Goal: Information Seeking & Learning: Learn about a topic

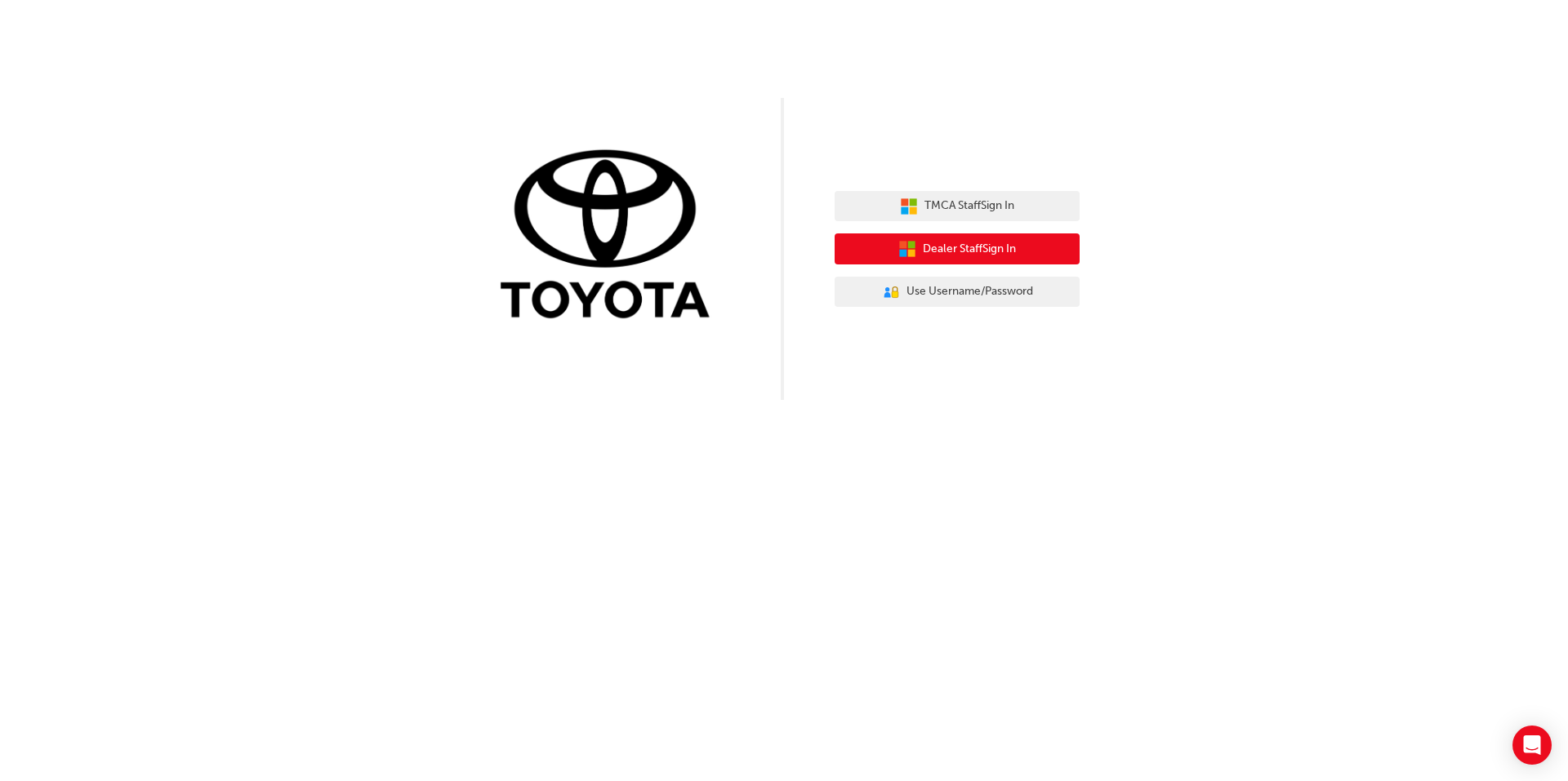
click at [981, 248] on span "Dealer Staff Sign In" at bounding box center [969, 250] width 93 height 19
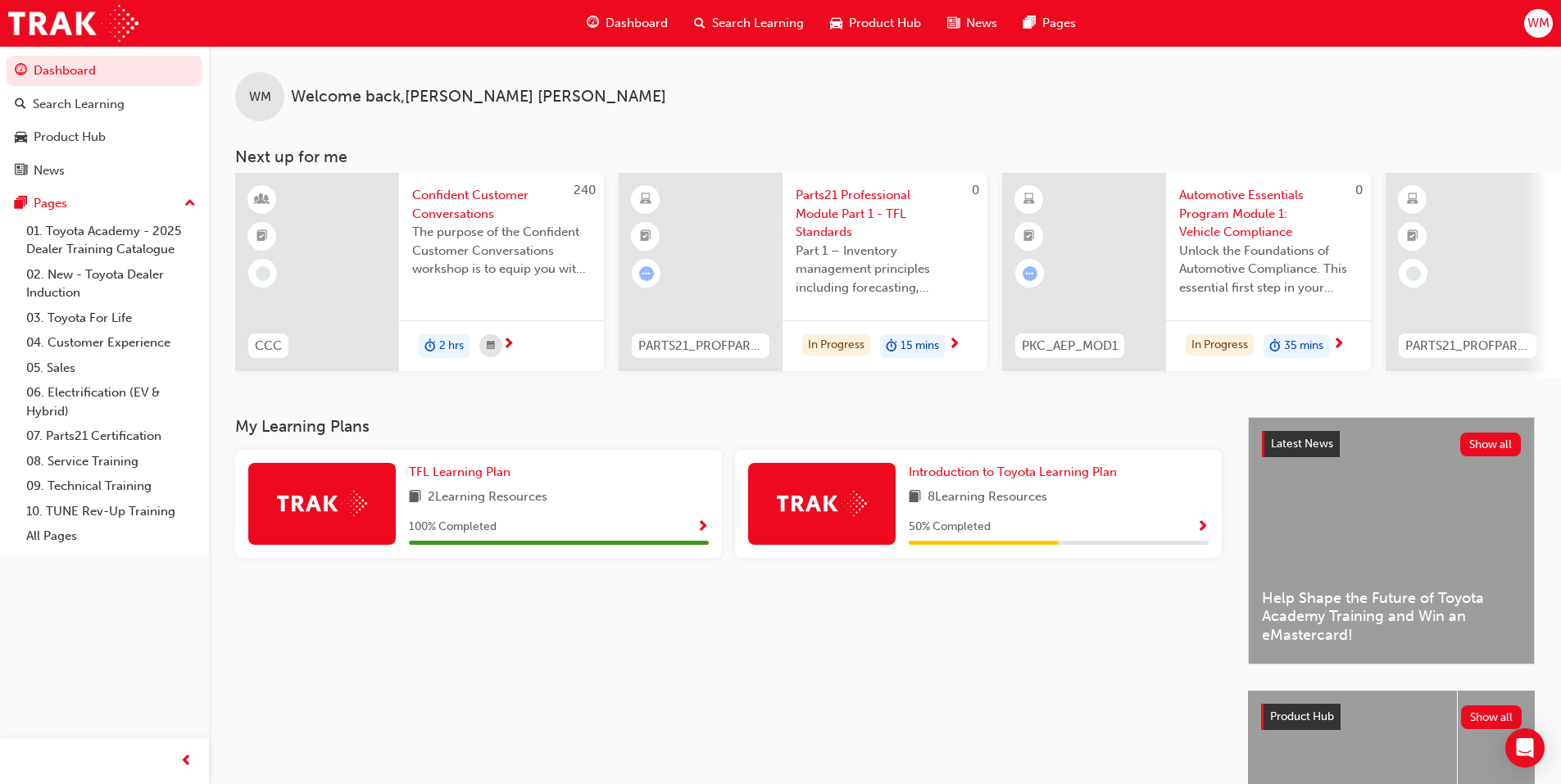
click at [1202, 529] on span "Show Progress" at bounding box center [1202, 527] width 12 height 14
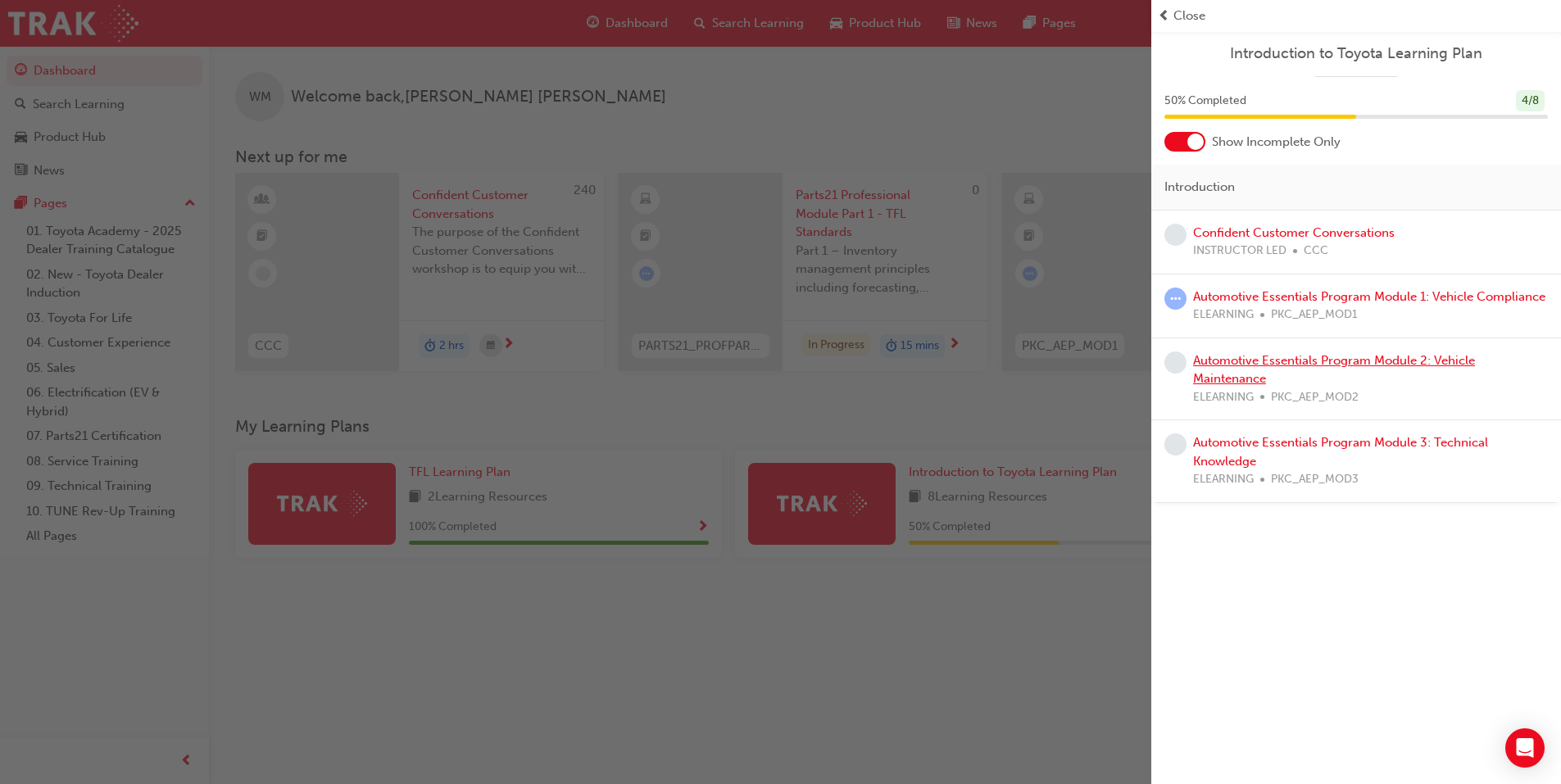
click at [1216, 361] on link "Automotive Essentials Program Module 2: Vehicle Maintenance" at bounding box center [1334, 369] width 282 height 33
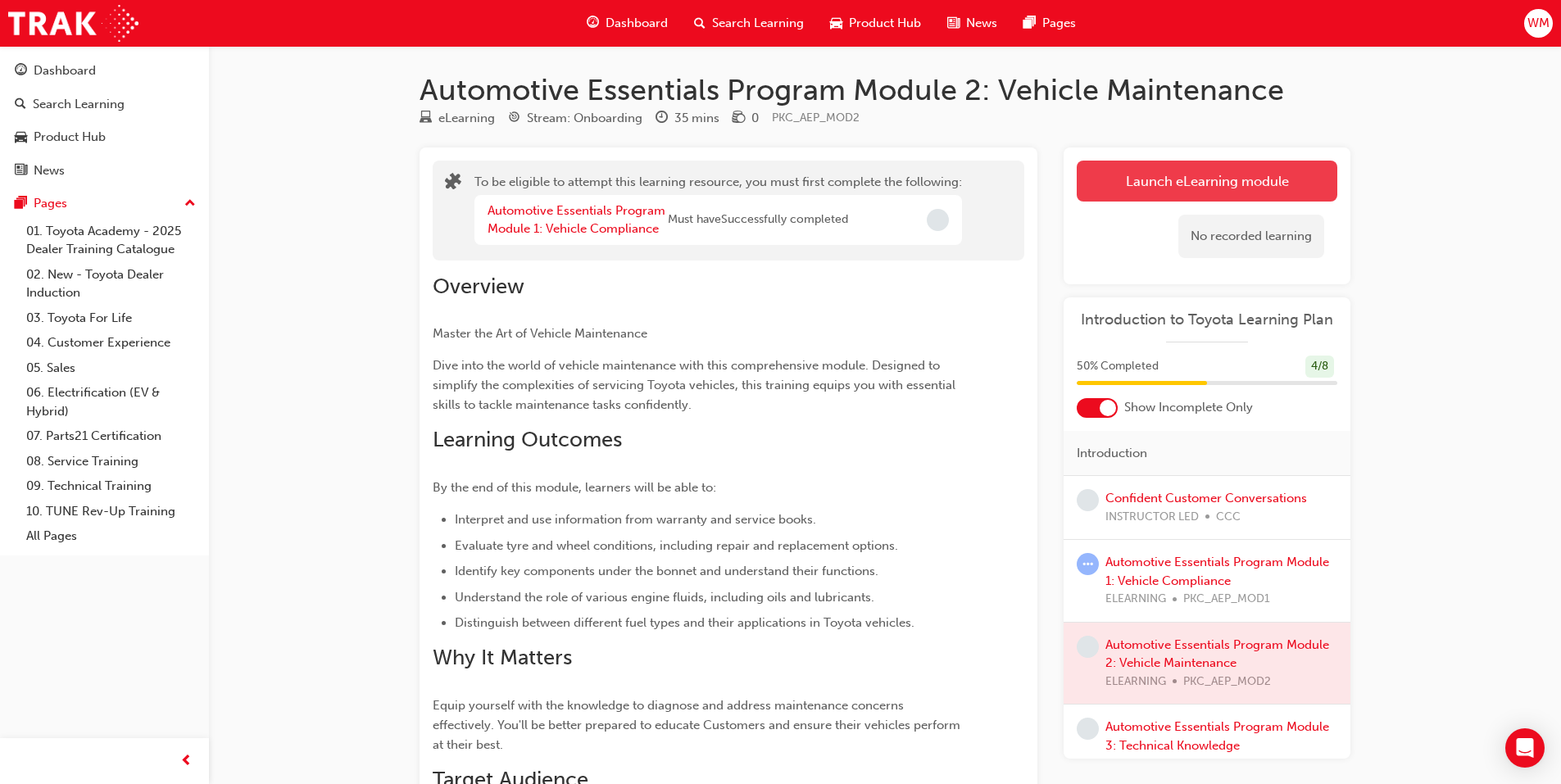
click at [1182, 182] on button "Launch eLearning module" at bounding box center [1207, 181] width 261 height 41
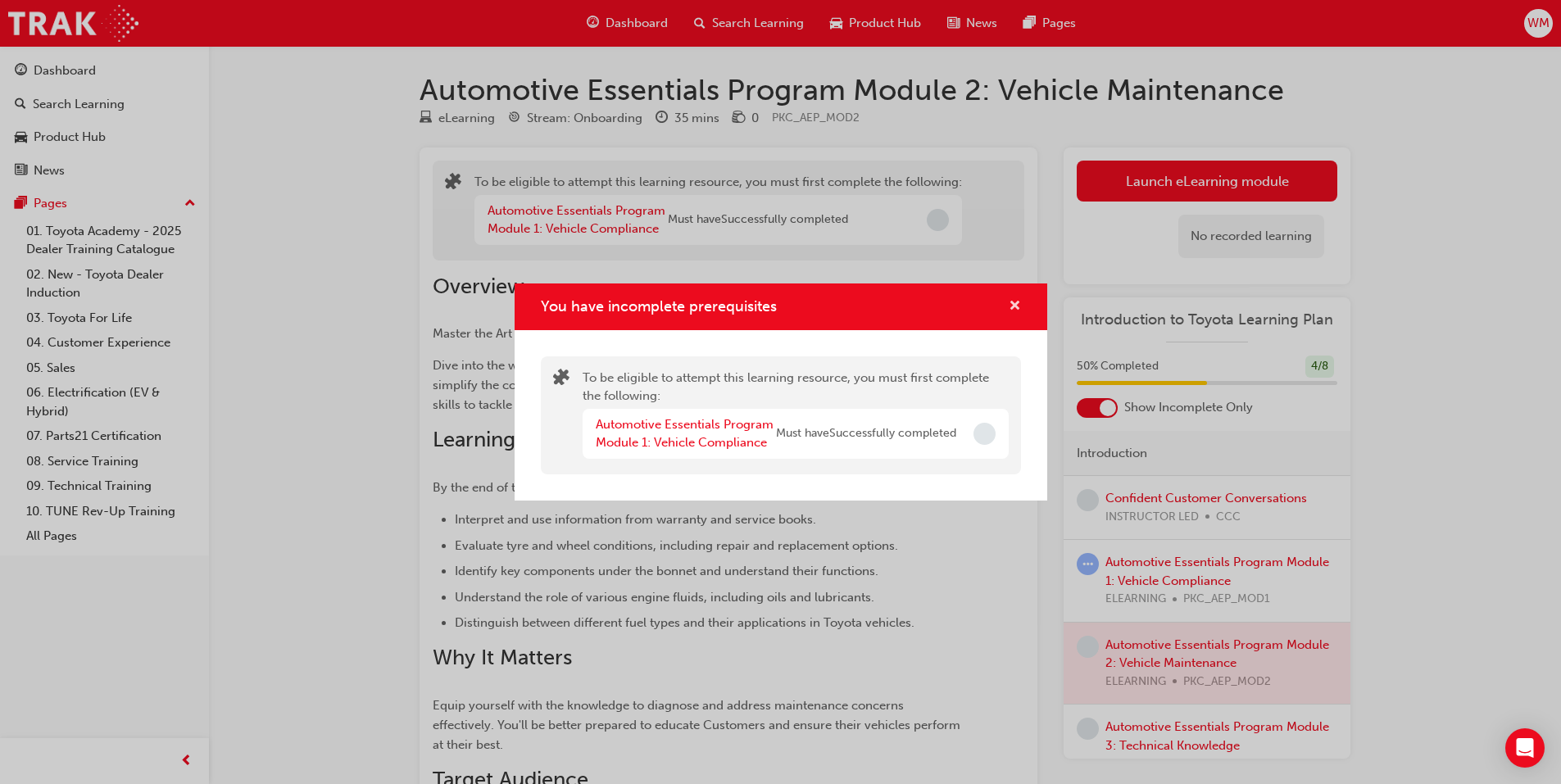
click at [1012, 306] on span "cross-icon" at bounding box center [1015, 307] width 12 height 14
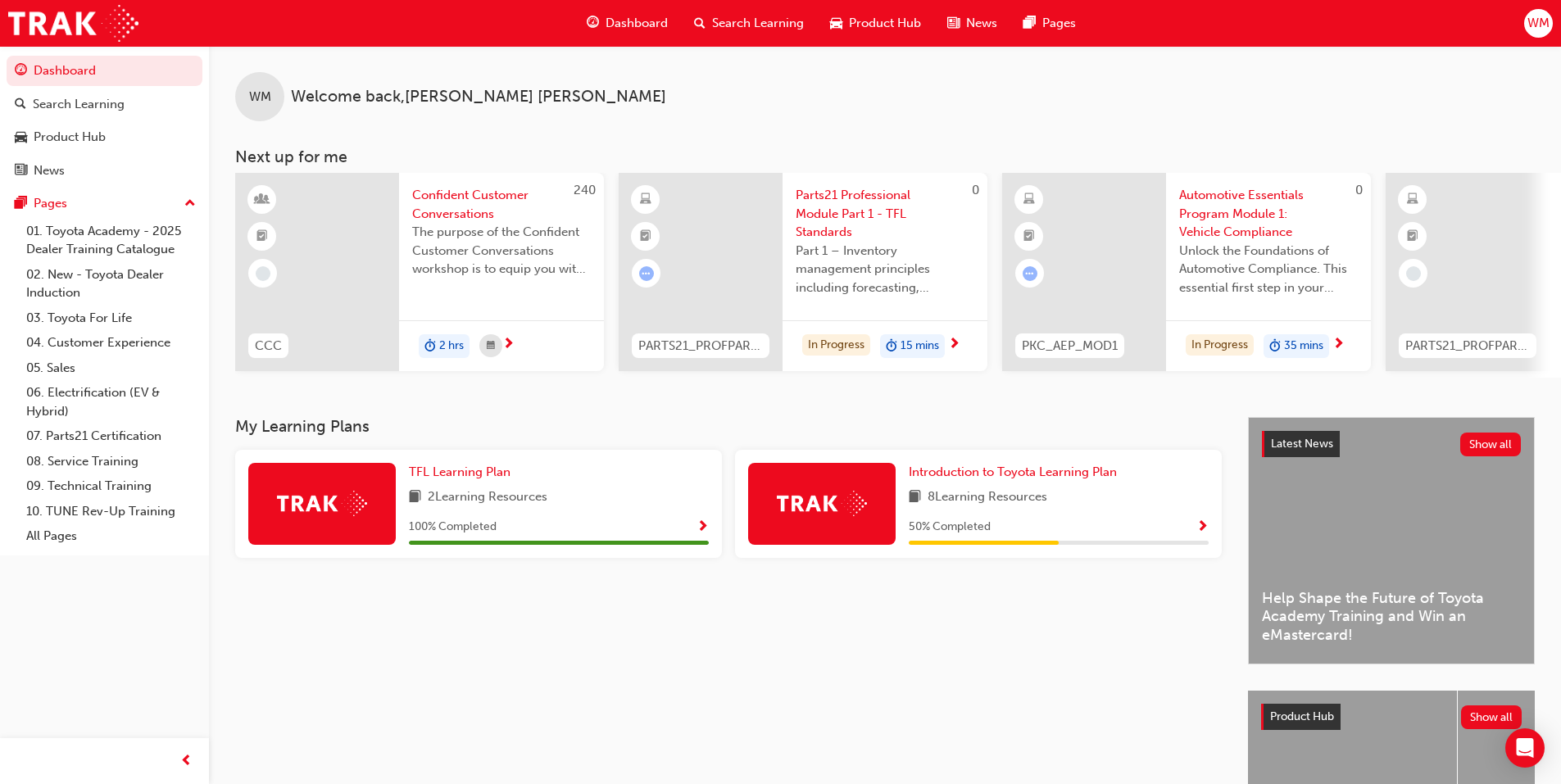
click at [1201, 531] on span "Show Progress" at bounding box center [1202, 527] width 12 height 14
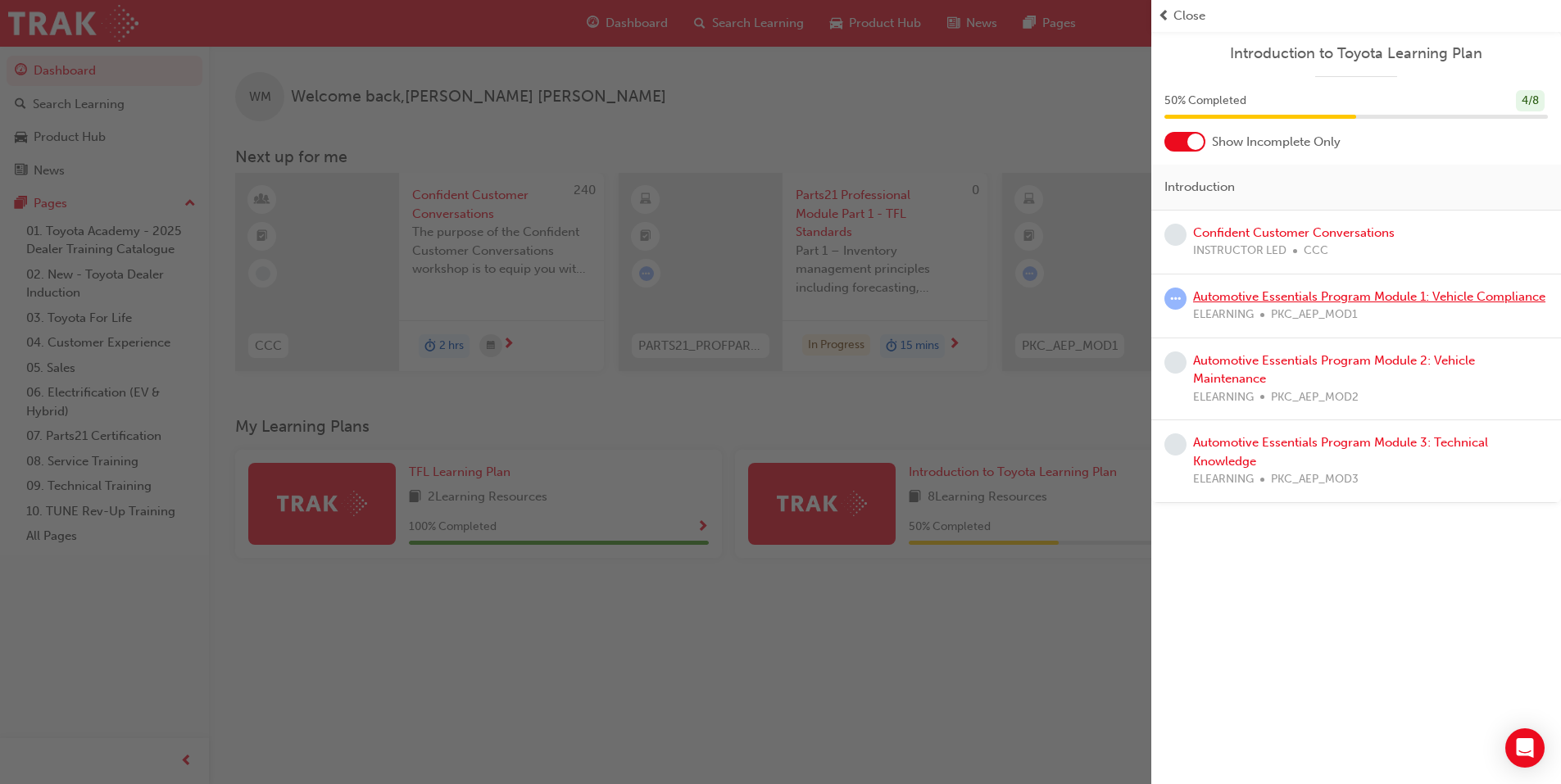
click at [1359, 294] on link "Automotive Essentials Program Module 1: Vehicle Compliance" at bounding box center [1369, 296] width 352 height 14
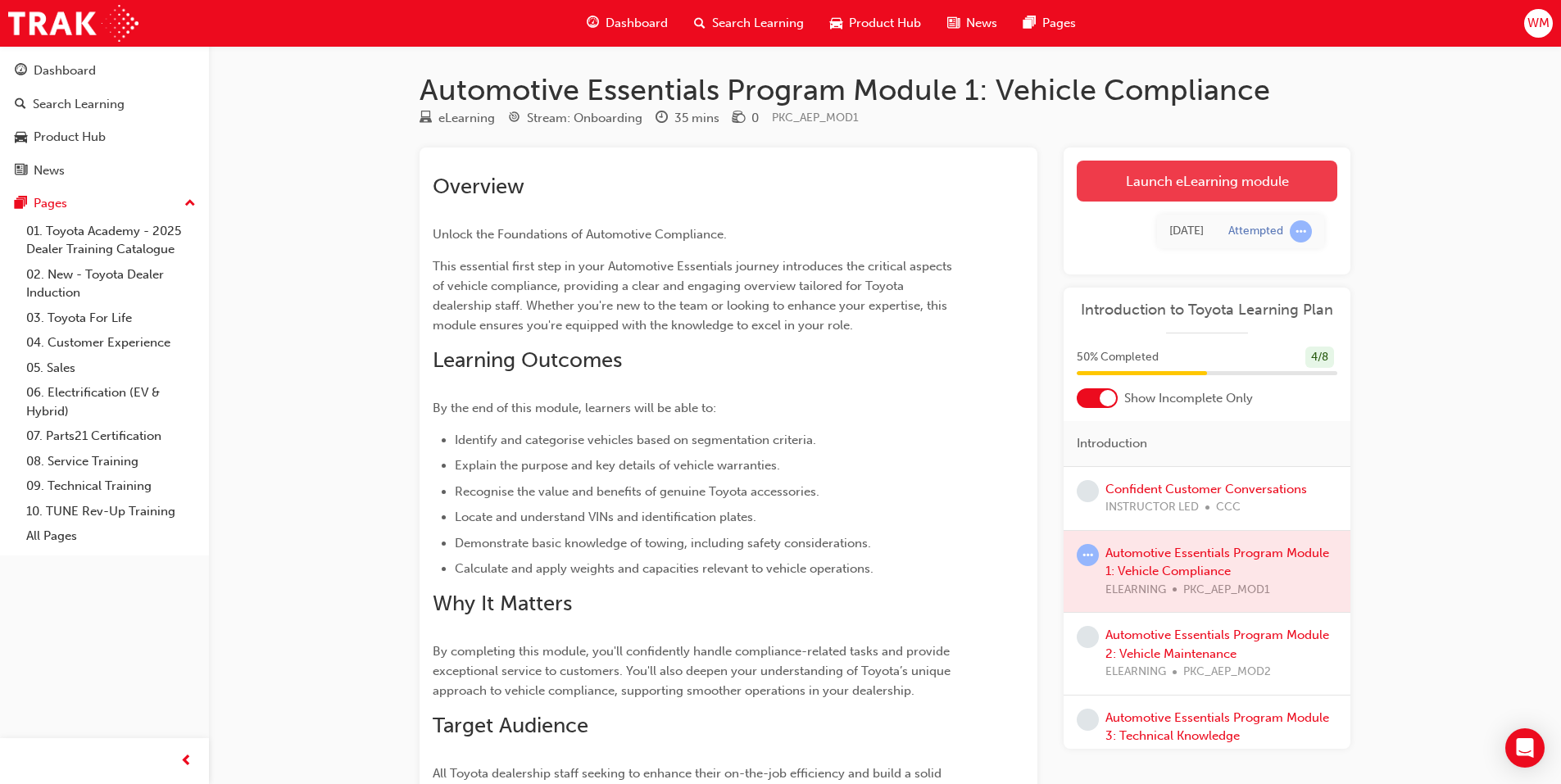
click at [1195, 180] on link "Launch eLearning module" at bounding box center [1207, 181] width 261 height 41
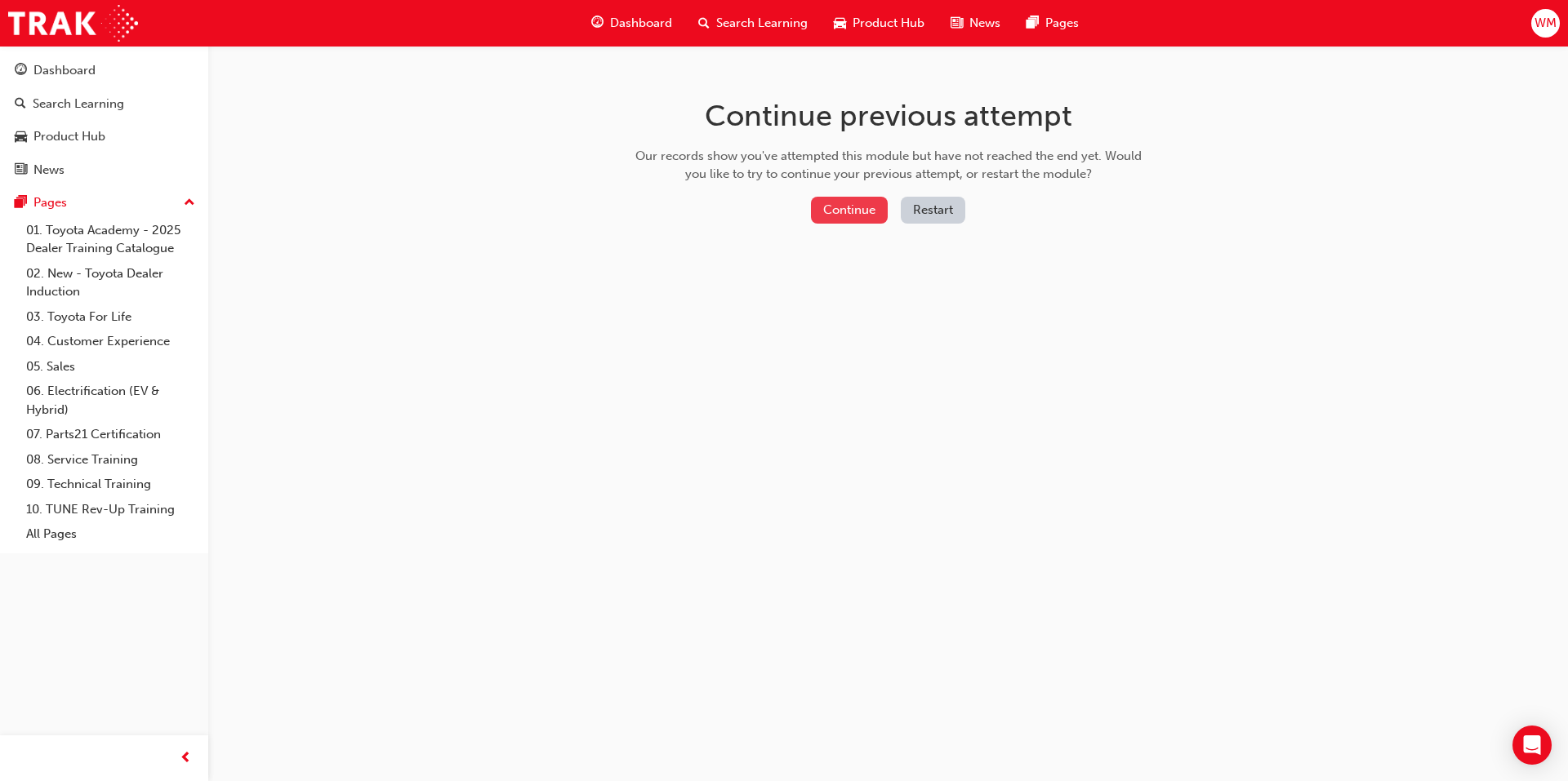
click at [857, 206] on button "Continue" at bounding box center [849, 211] width 76 height 27
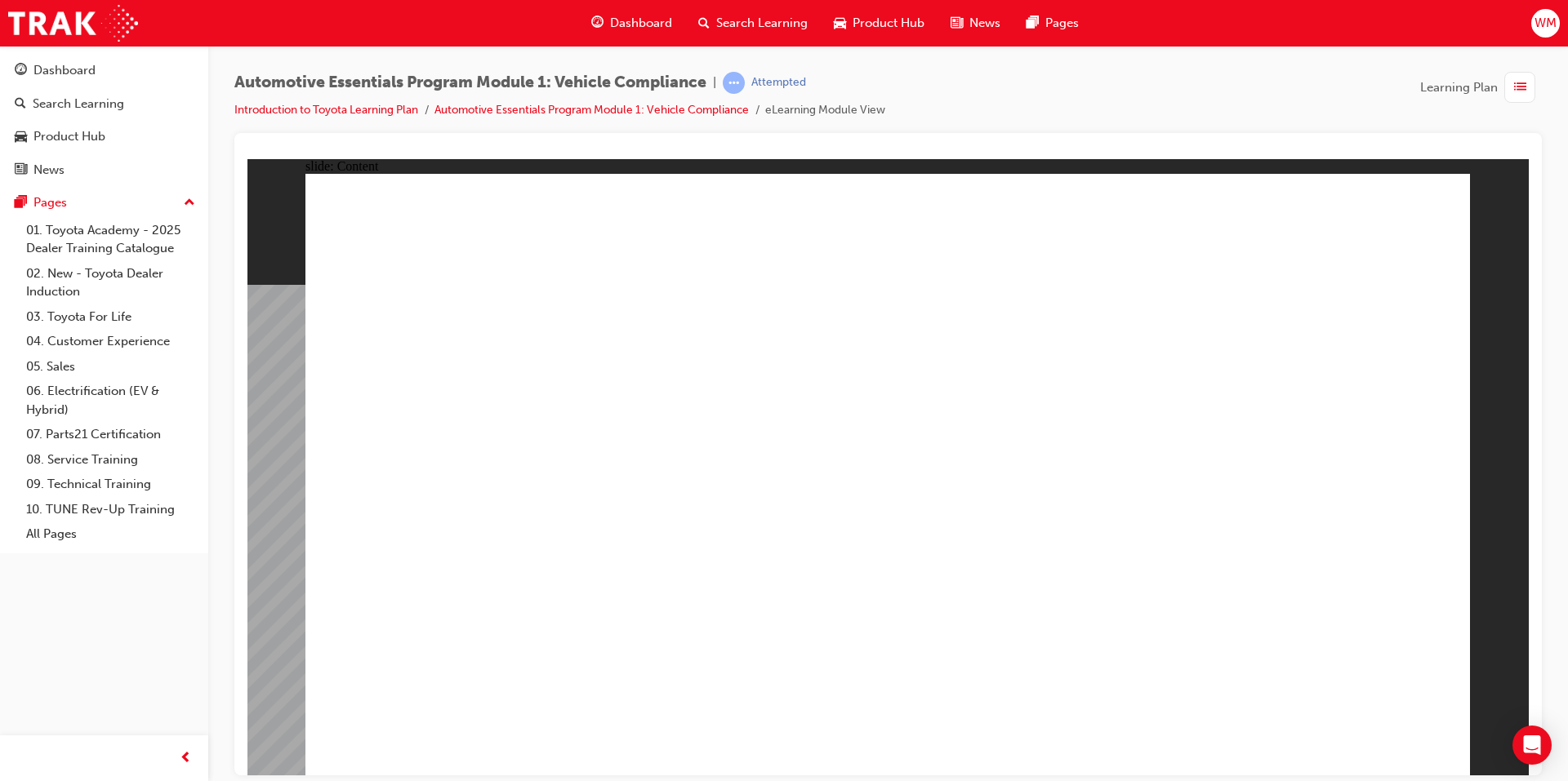
drag, startPoint x: 500, startPoint y: 406, endPoint x: 552, endPoint y: 400, distance: 52.3
drag, startPoint x: 774, startPoint y: 390, endPoint x: 1098, endPoint y: 396, distance: 324.1
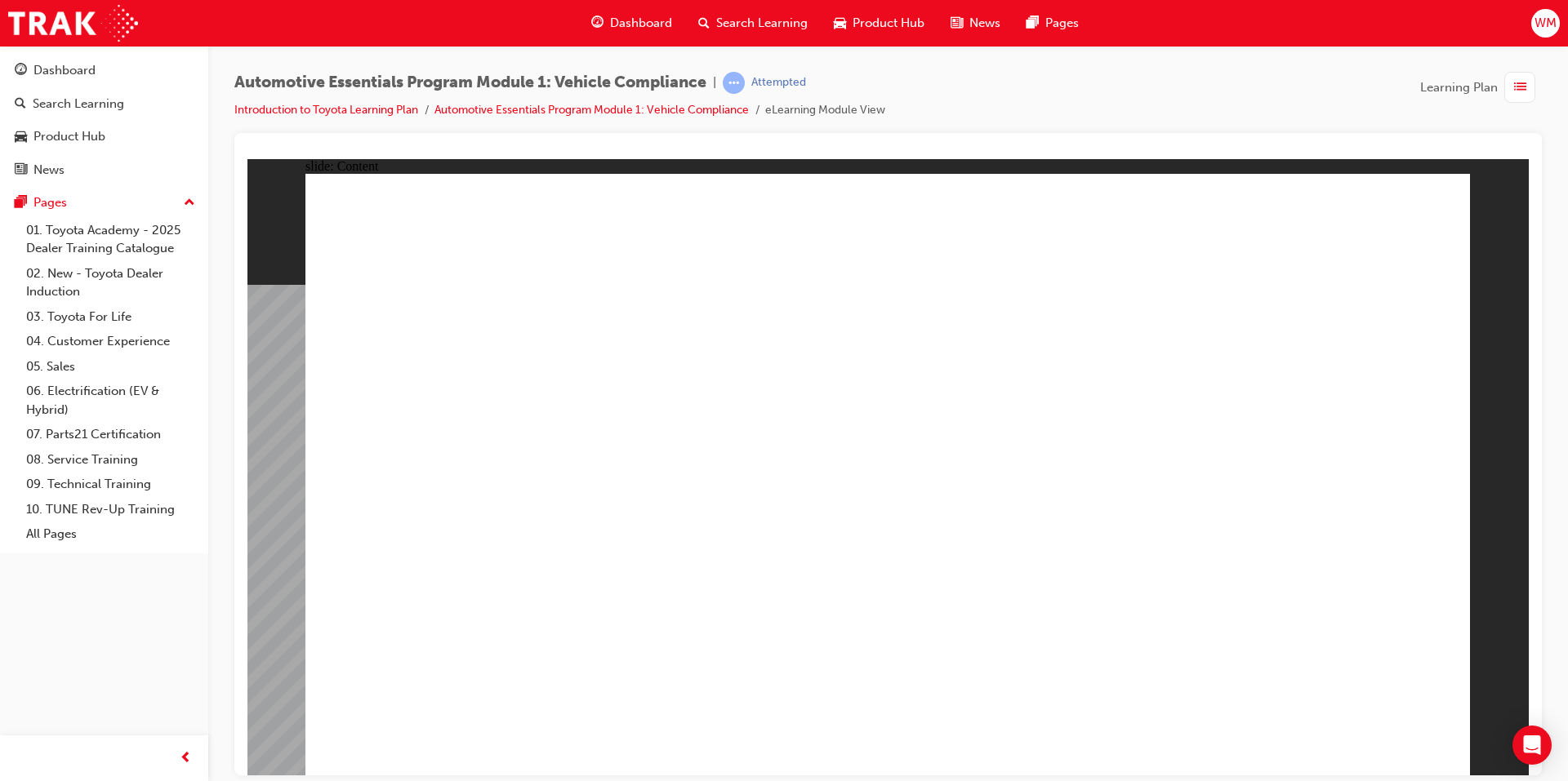
drag, startPoint x: 606, startPoint y: 544, endPoint x: 606, endPoint y: 553, distance: 9.0
